Goal: Information Seeking & Learning: Learn about a topic

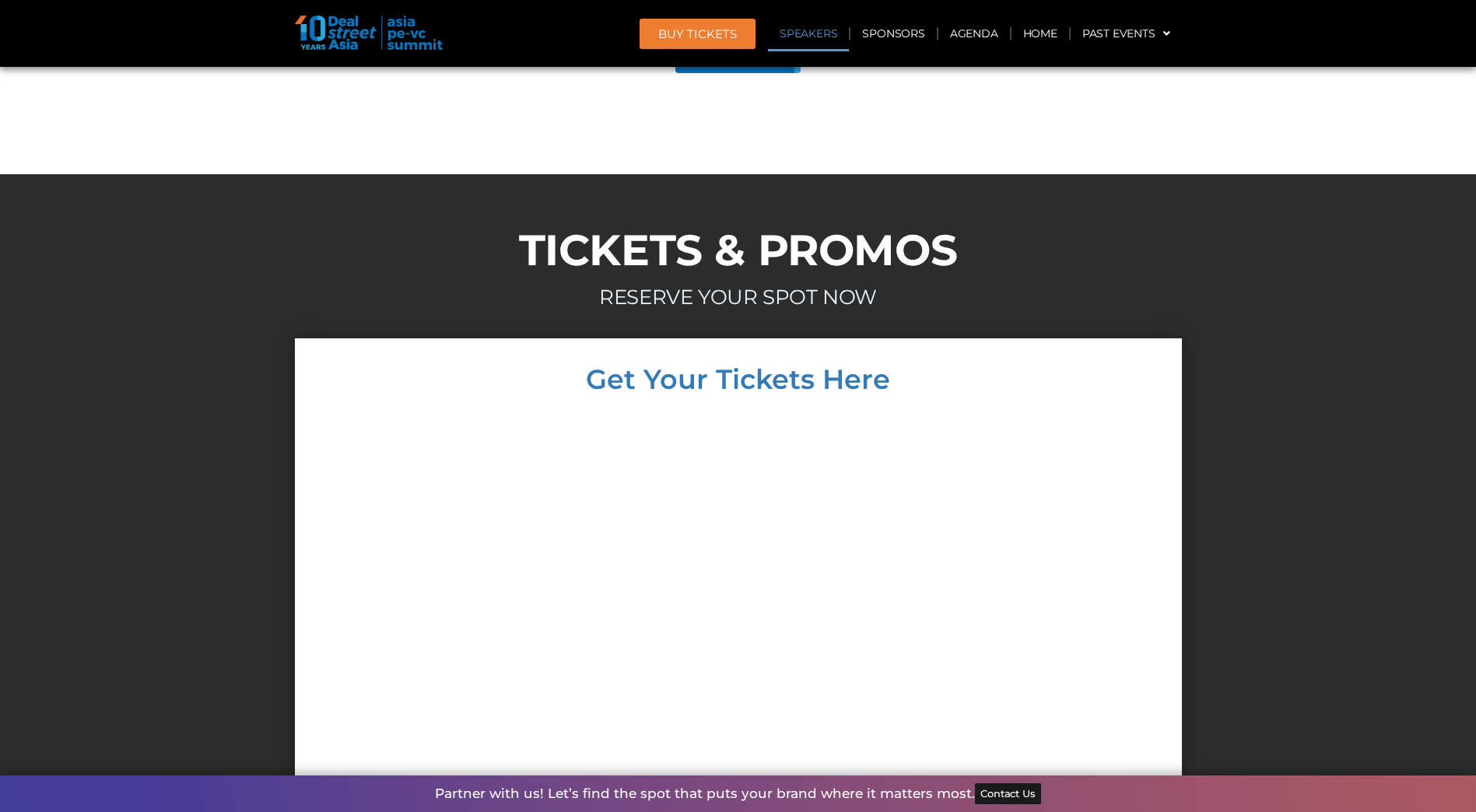
scroll to position [8713, 0]
click at [959, 32] on link "Agenda" at bounding box center [974, 33] width 71 height 36
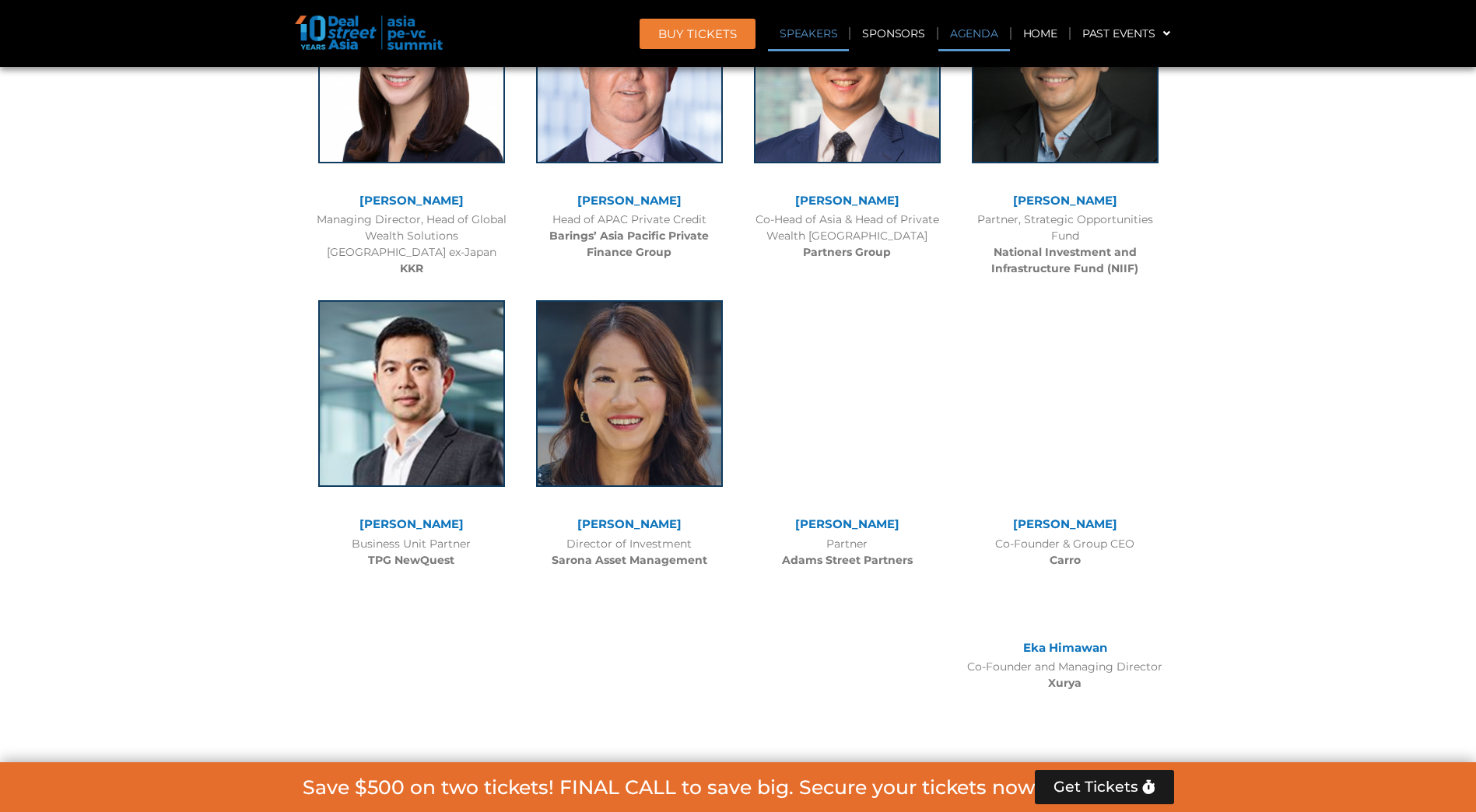
scroll to position [897, 0]
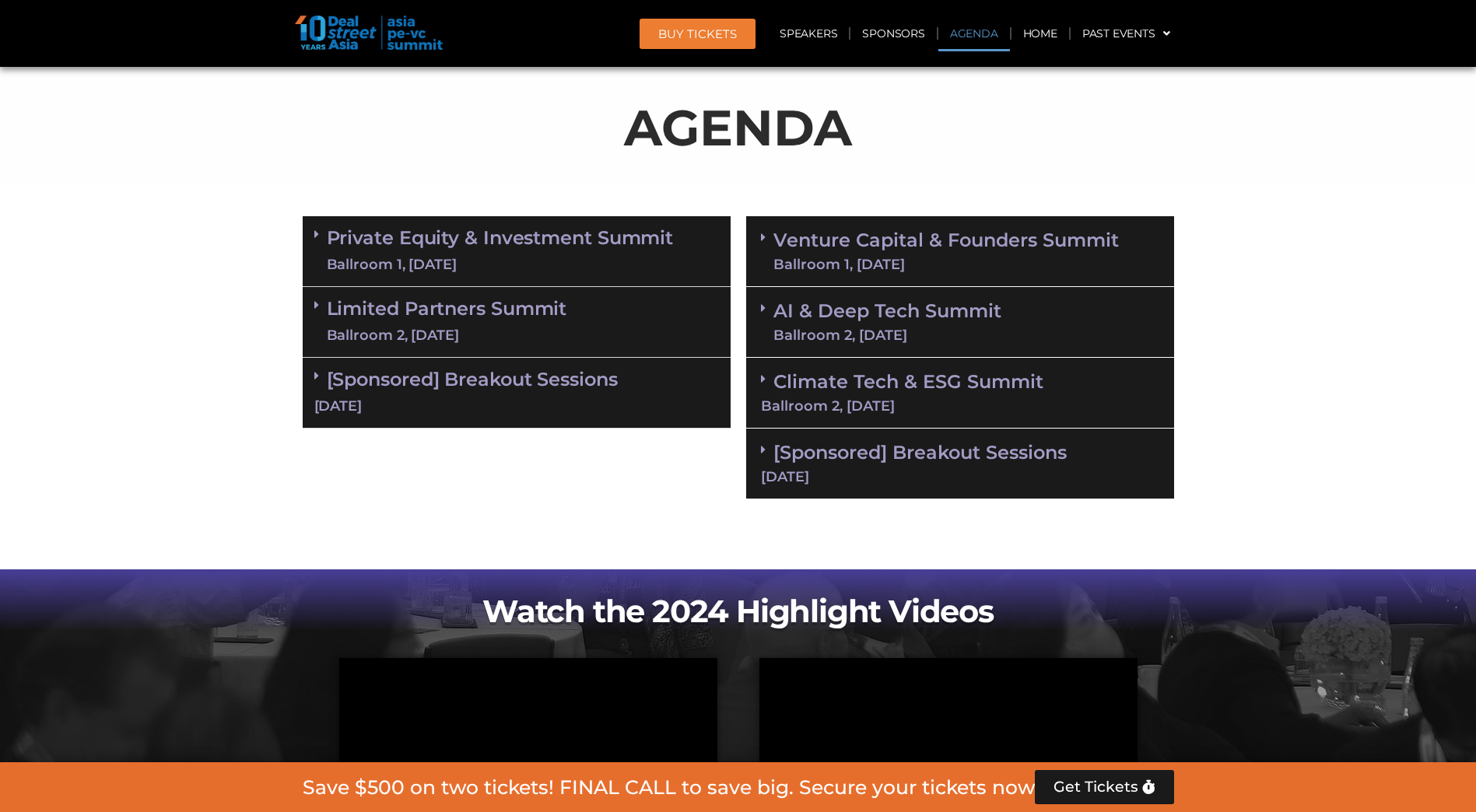
click at [392, 239] on link "Private Equity & Investment Summit Ballroom 1, [DATE]" at bounding box center [500, 251] width 347 height 47
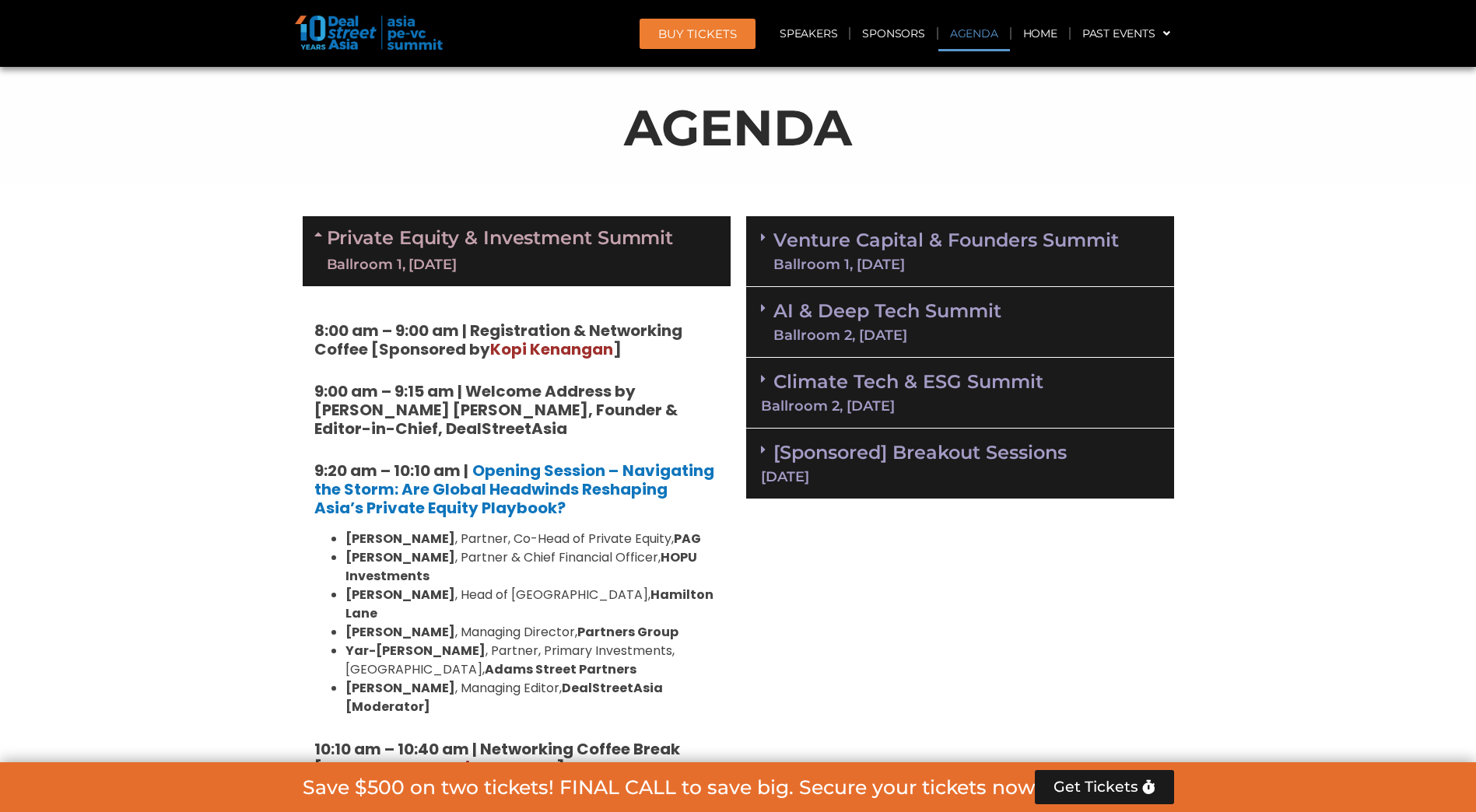
click at [361, 241] on link "Private Equity & Investment Summit Ballroom 1, [DATE]" at bounding box center [500, 251] width 347 height 47
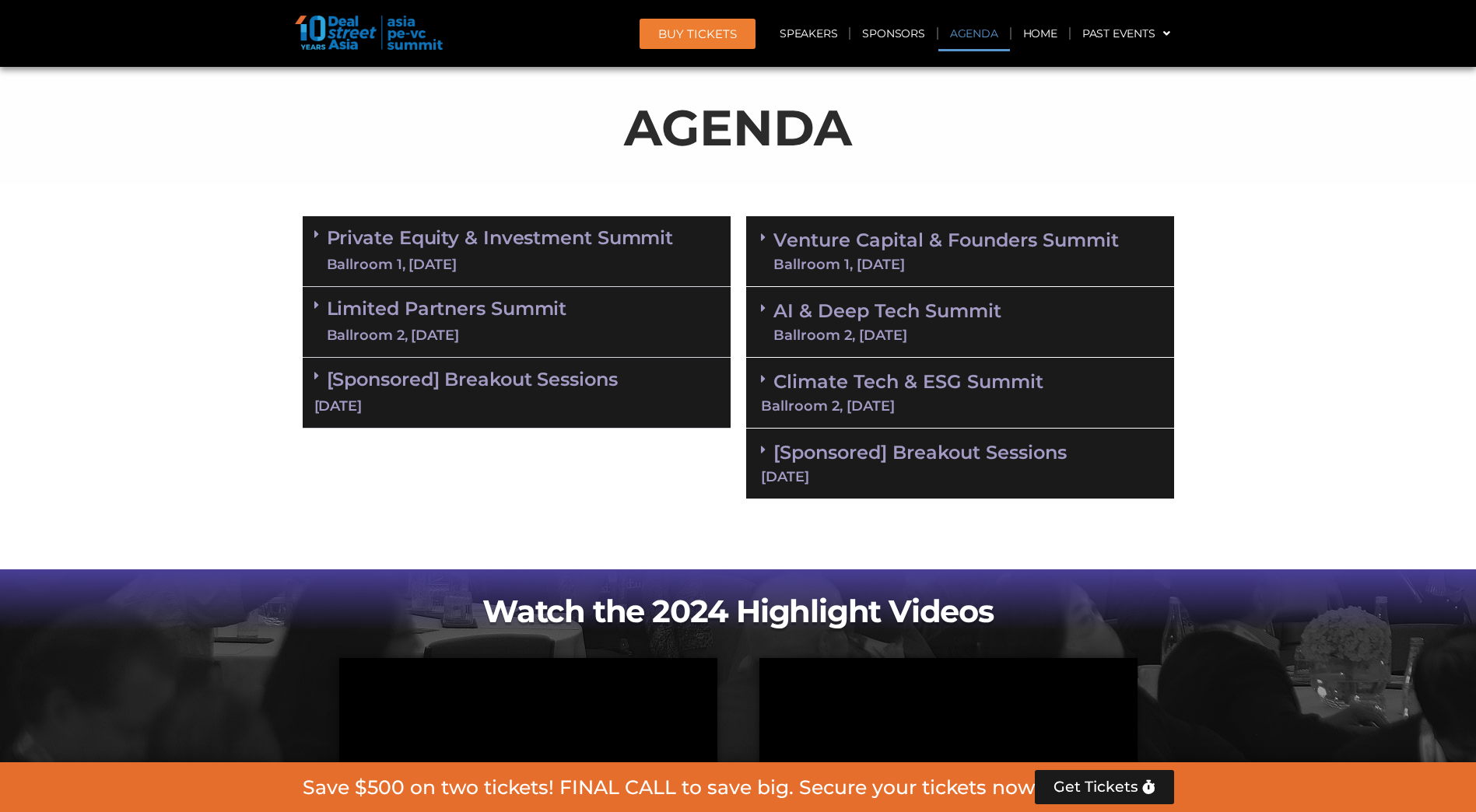
click at [406, 307] on link "Limited Partners [GEOGRAPHIC_DATA] 2, [DATE]" at bounding box center [447, 321] width 241 height 47
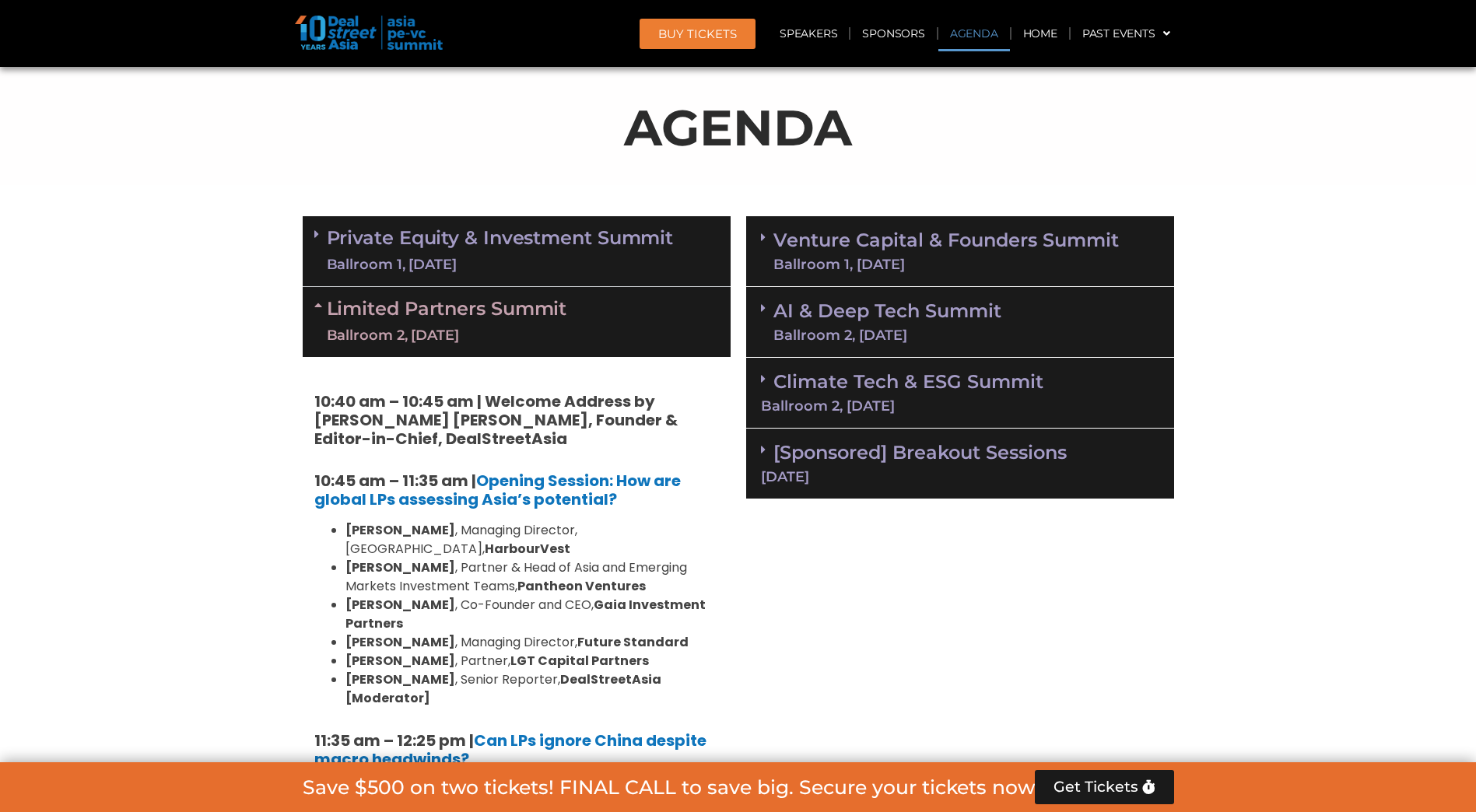
click at [468, 244] on link "Private Equity & Investment Summit Ballroom 1, [DATE]" at bounding box center [500, 251] width 347 height 47
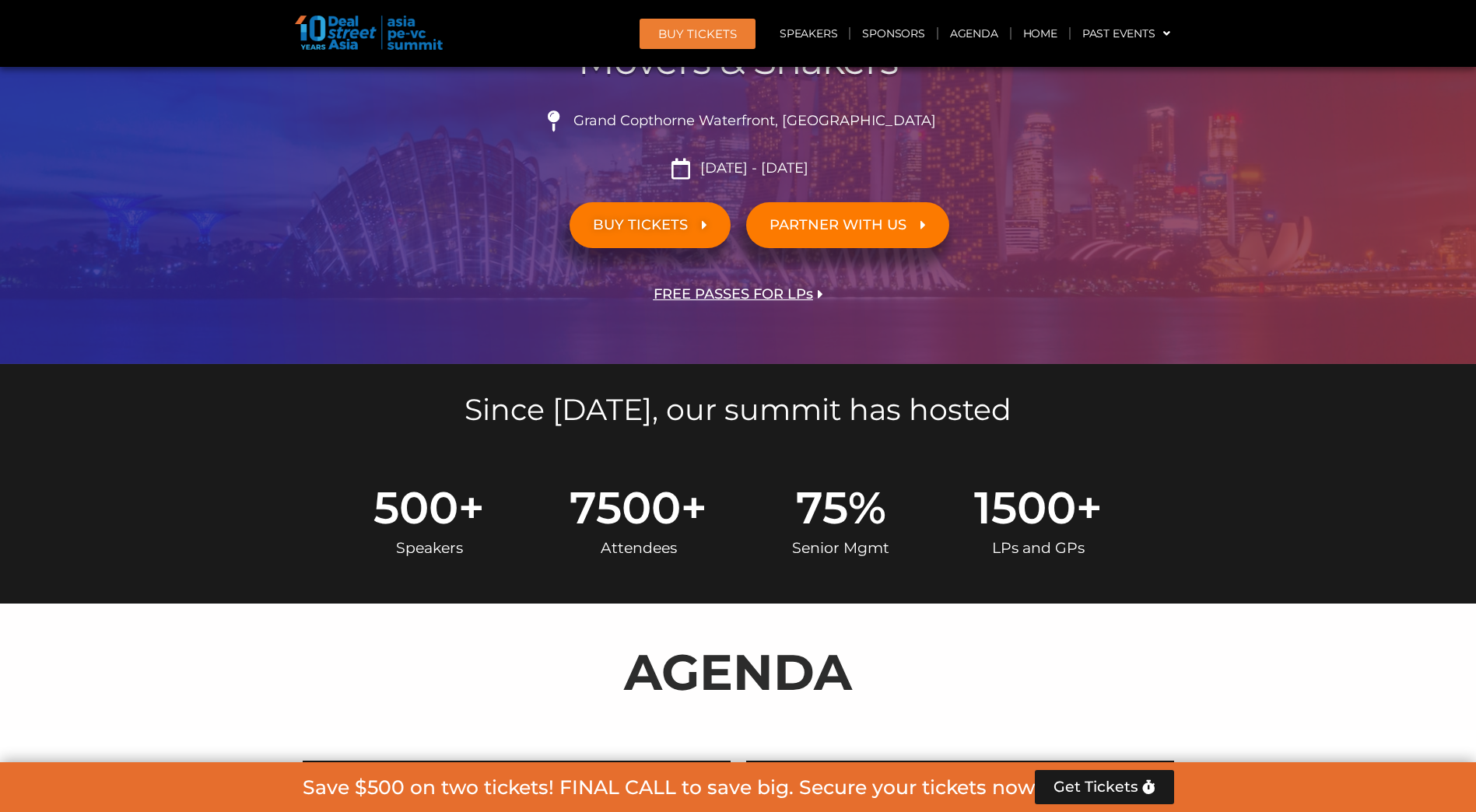
scroll to position [120, 0]
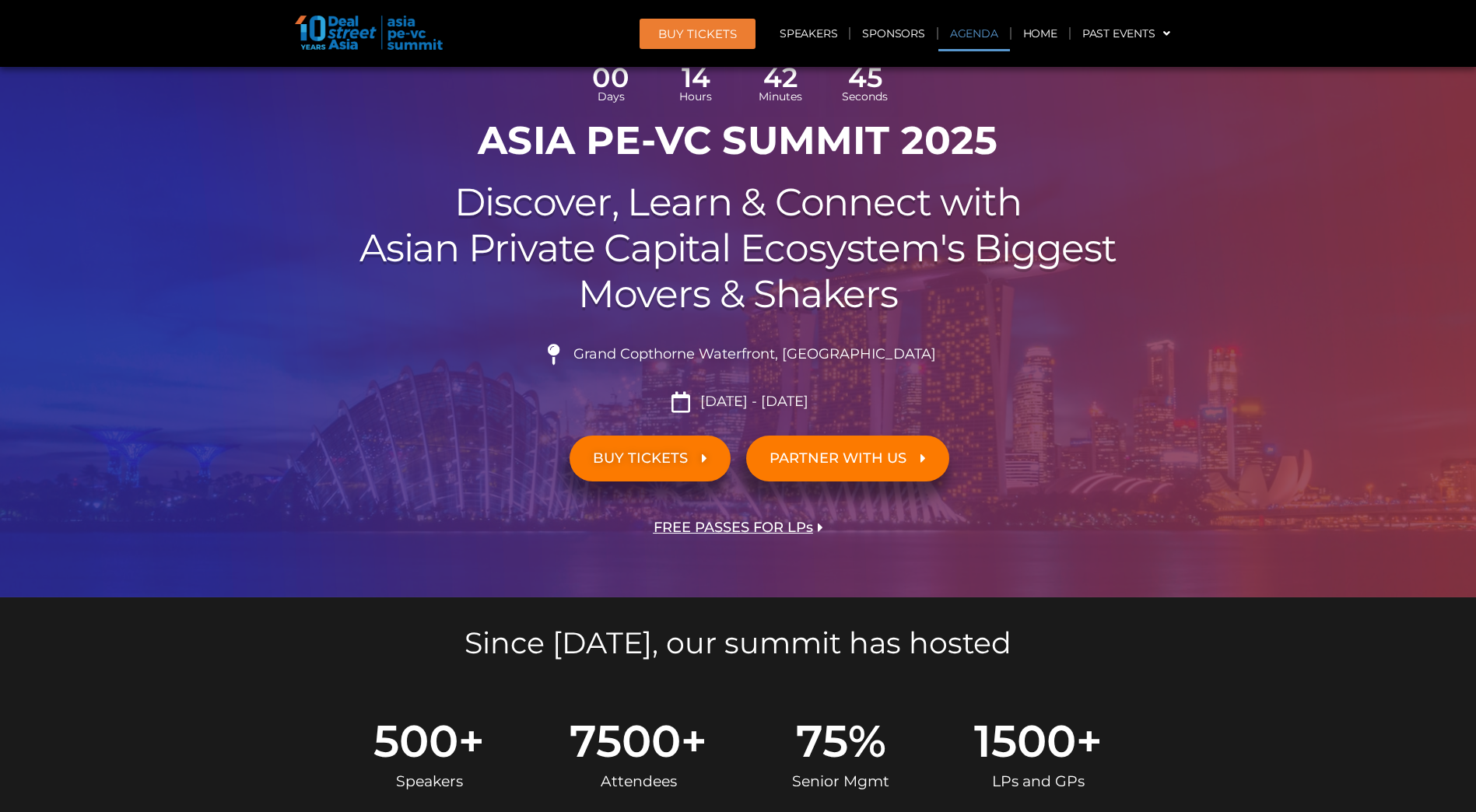
click at [967, 33] on link "Agenda" at bounding box center [974, 33] width 71 height 36
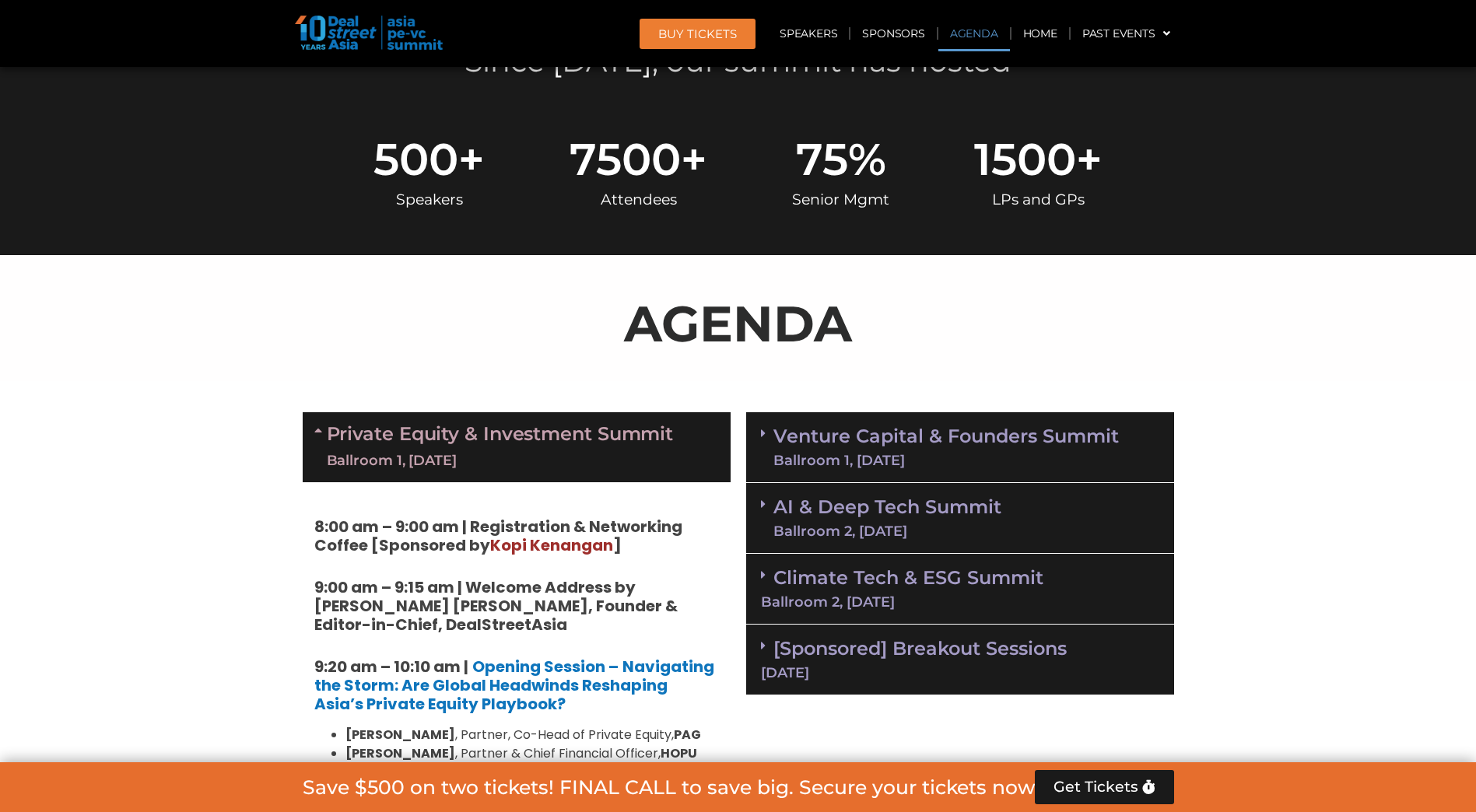
scroll to position [897, 0]
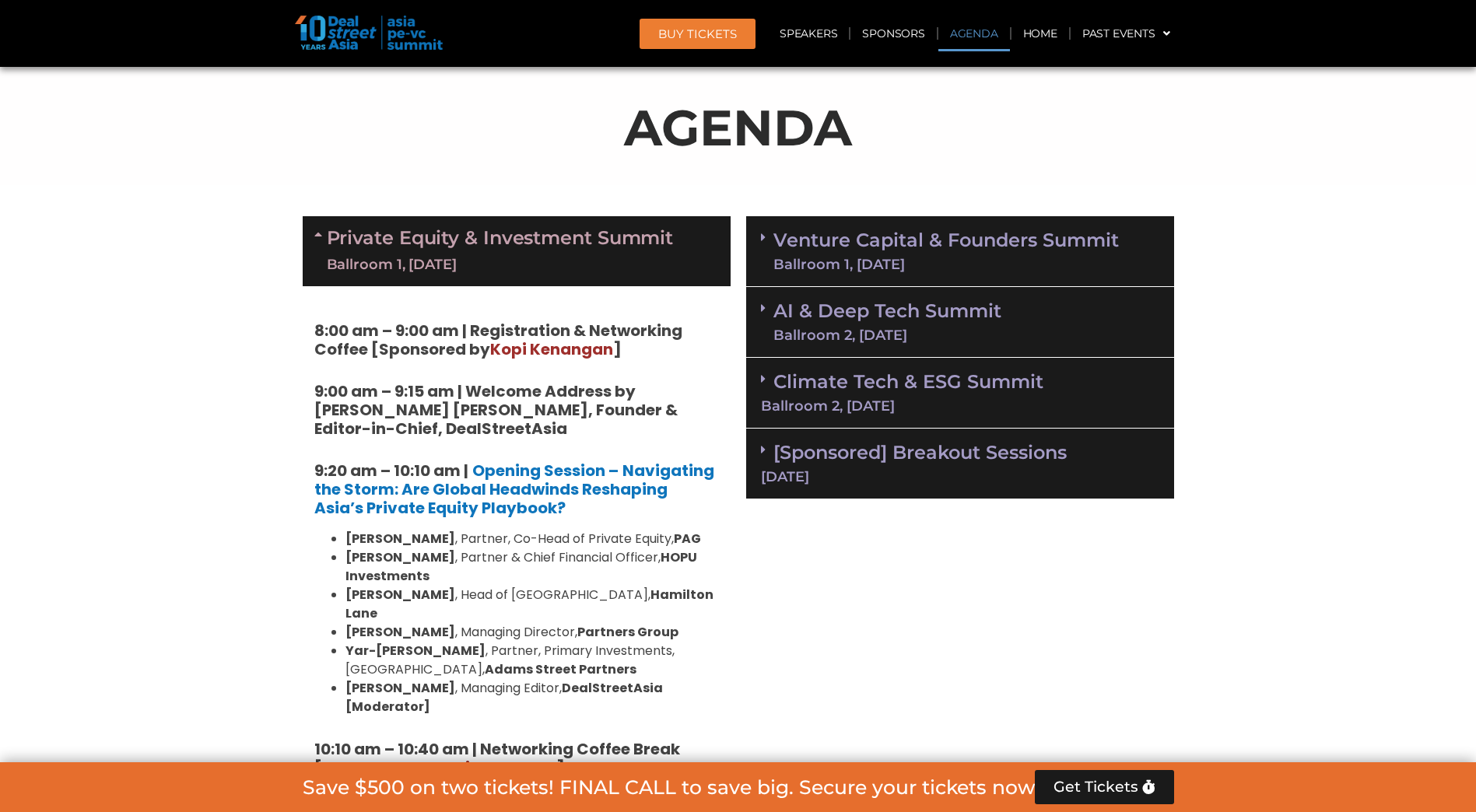
click at [770, 241] on span at bounding box center [767, 237] width 13 height 13
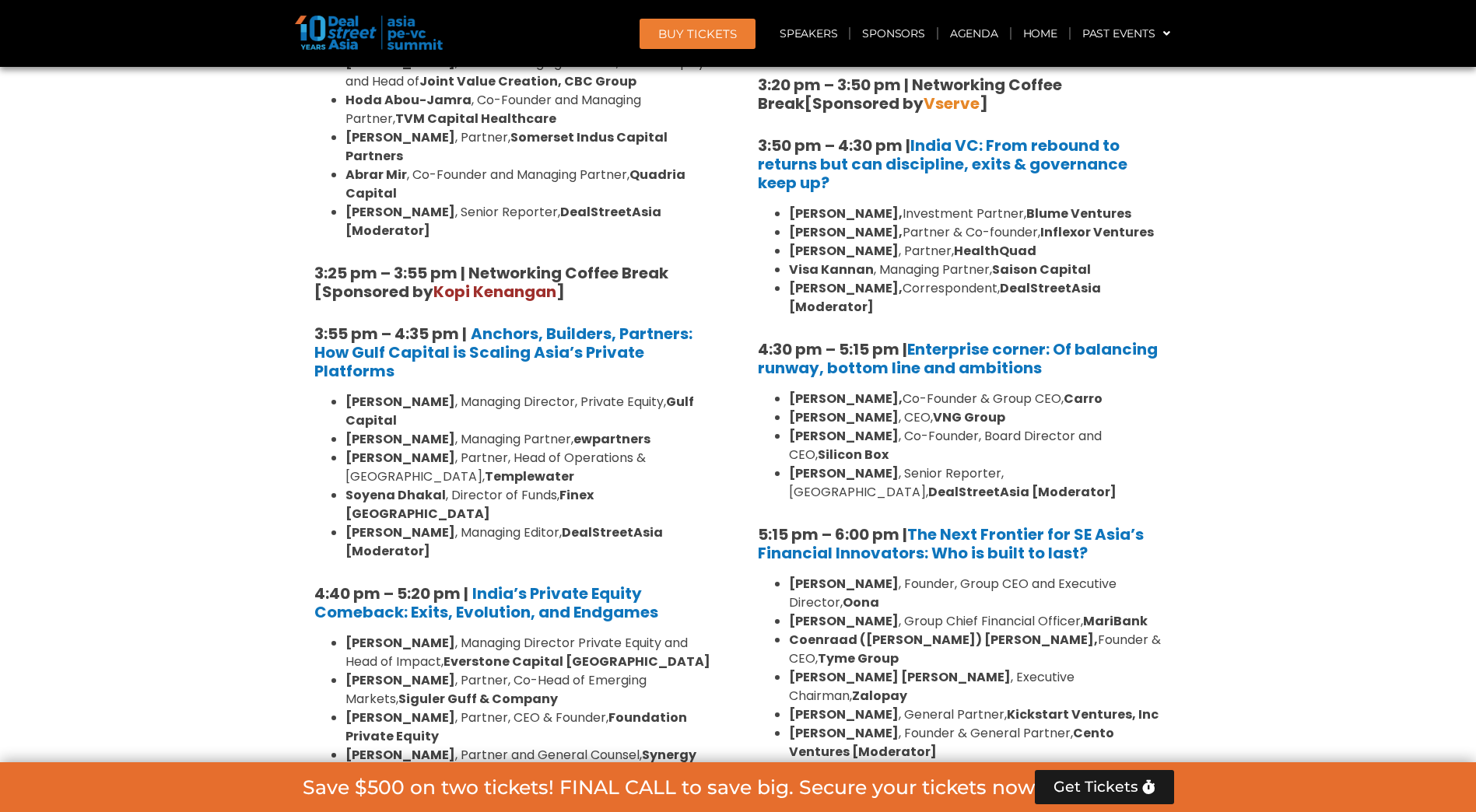
scroll to position [2998, 0]
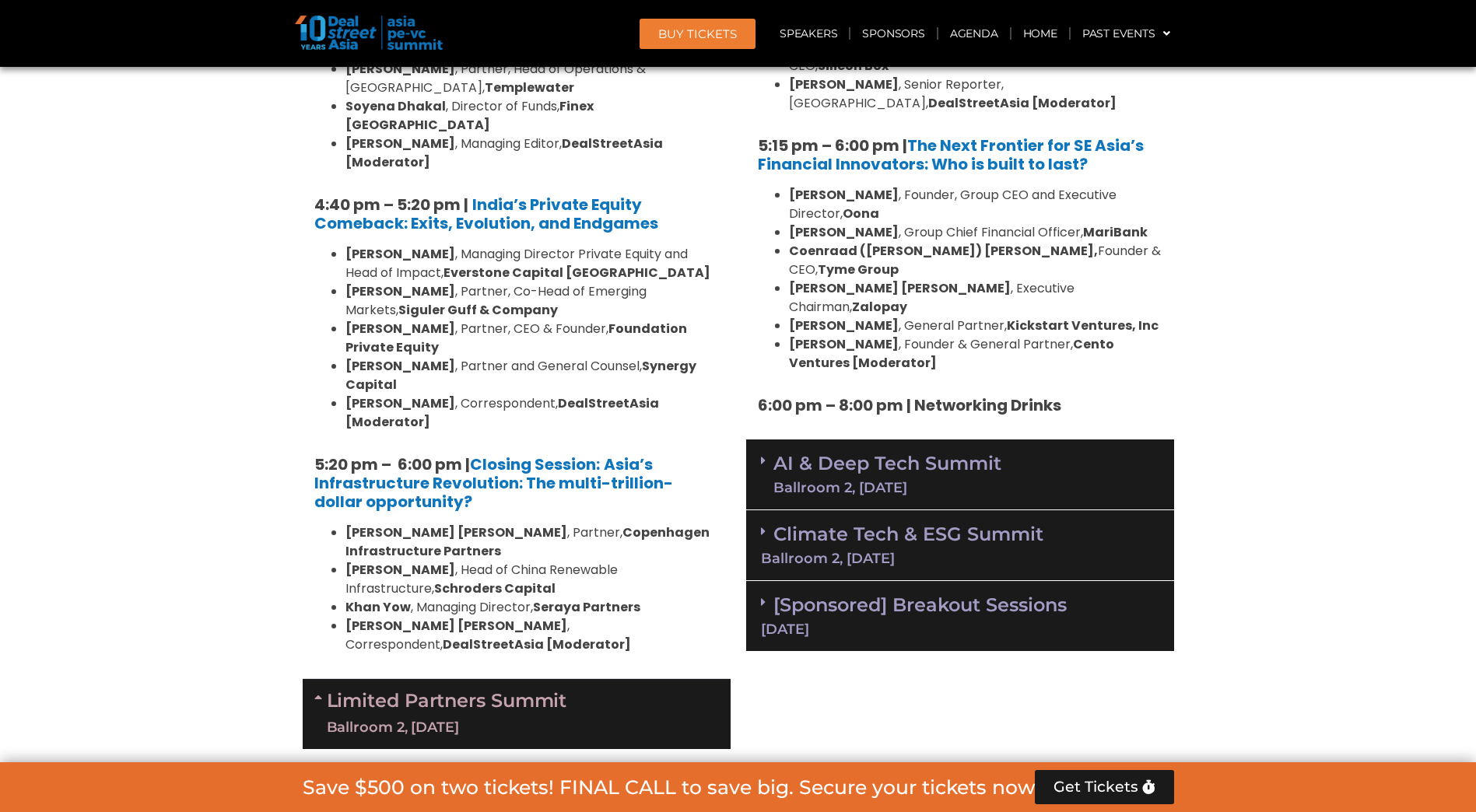
click at [771, 454] on span at bounding box center [767, 461] width 13 height 13
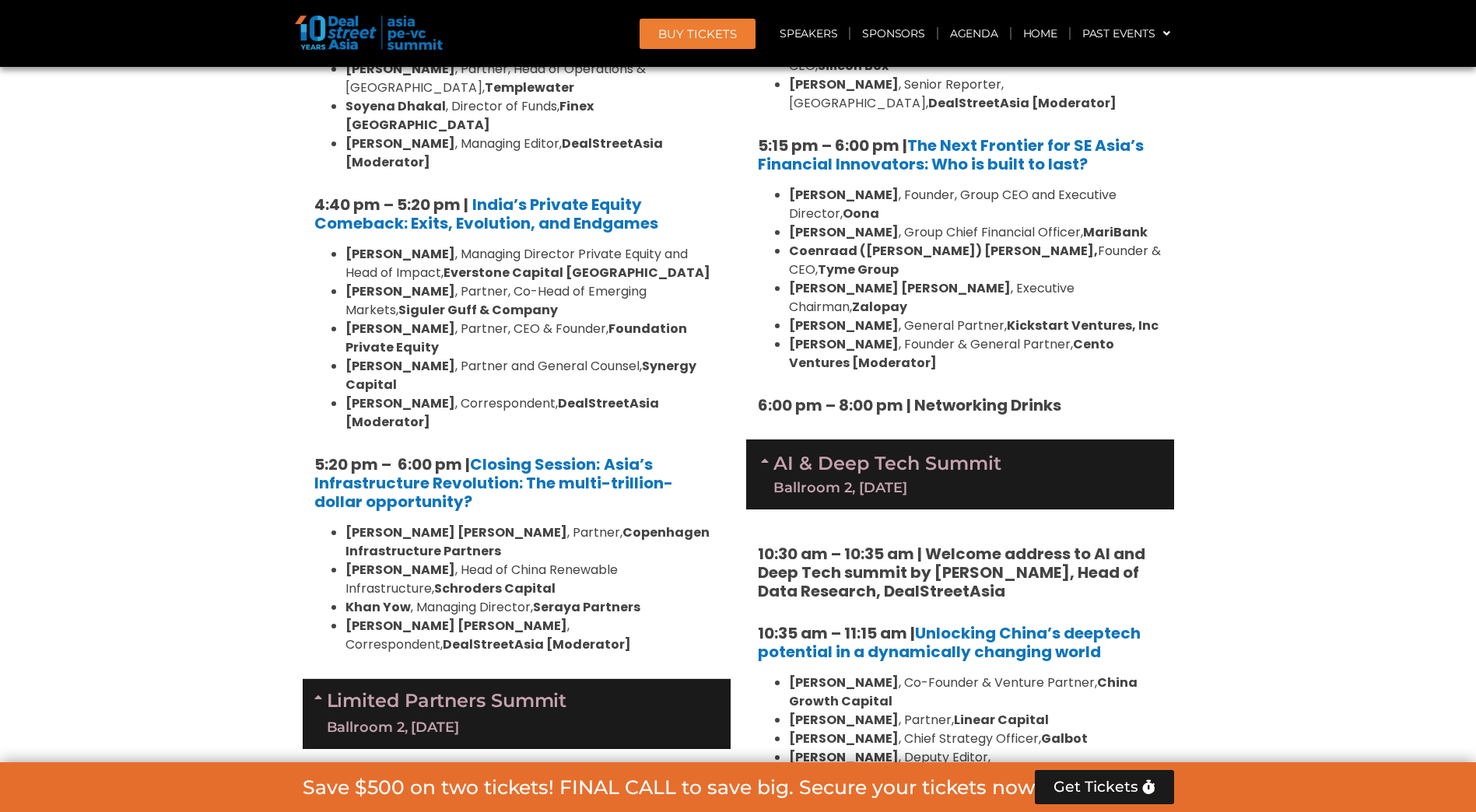
click at [771, 454] on icon at bounding box center [767, 461] width 13 height 13
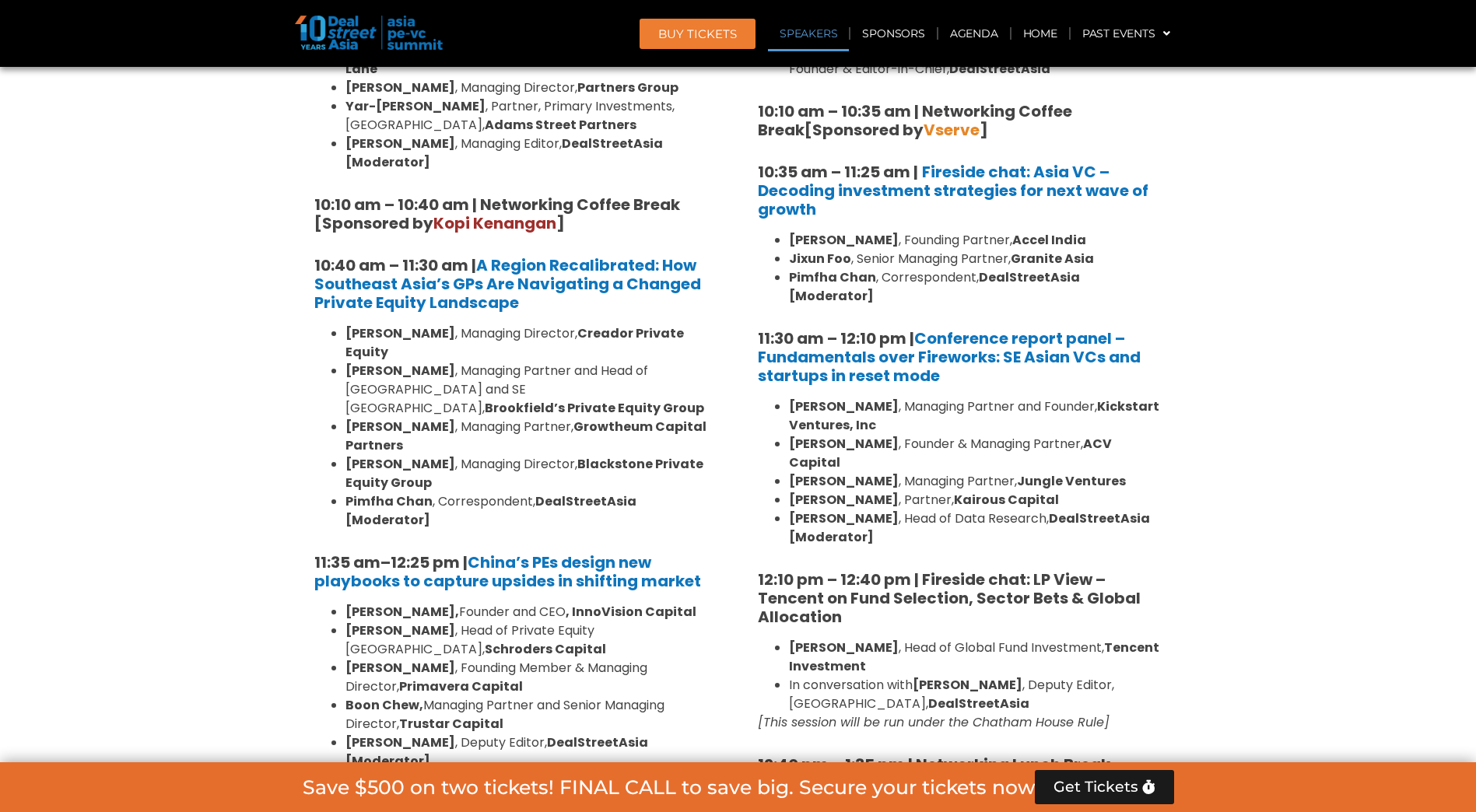
scroll to position [1598, 0]
